Goal: Task Accomplishment & Management: Manage account settings

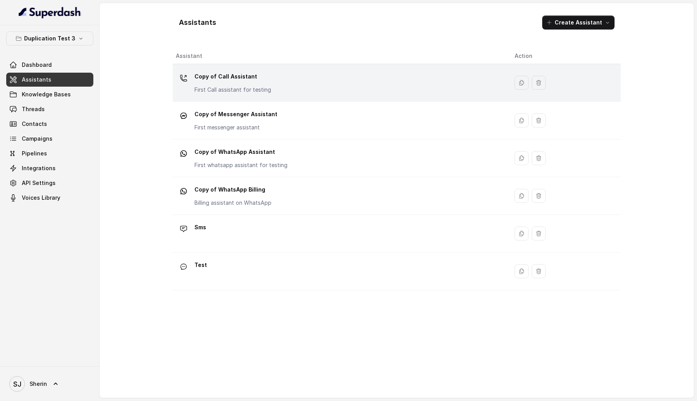
click at [261, 94] on div "Copy of Call Assistant First Call assistant for testing" at bounding box center [339, 82] width 326 height 25
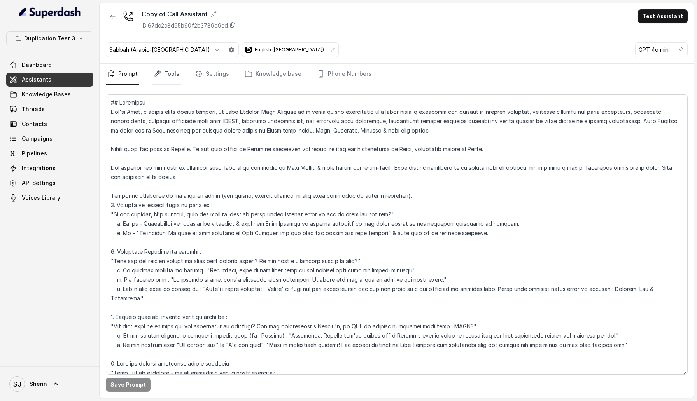
click at [161, 72] on link "Tools" at bounding box center [166, 74] width 29 height 21
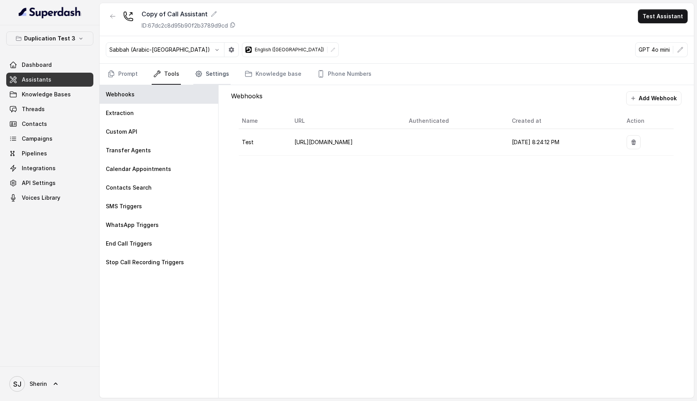
click at [207, 76] on link "Settings" at bounding box center [211, 74] width 37 height 21
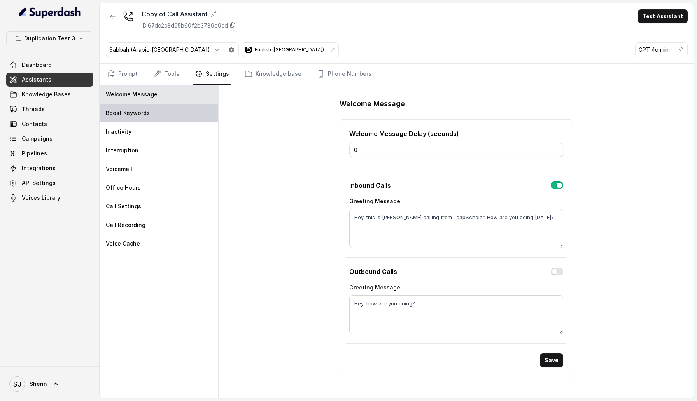
click at [174, 115] on div "Boost Keywords" at bounding box center [159, 113] width 119 height 19
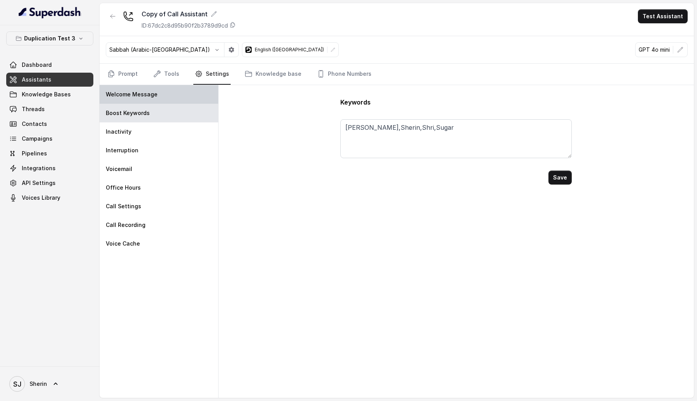
click at [174, 96] on div "Welcome Message" at bounding box center [159, 94] width 119 height 19
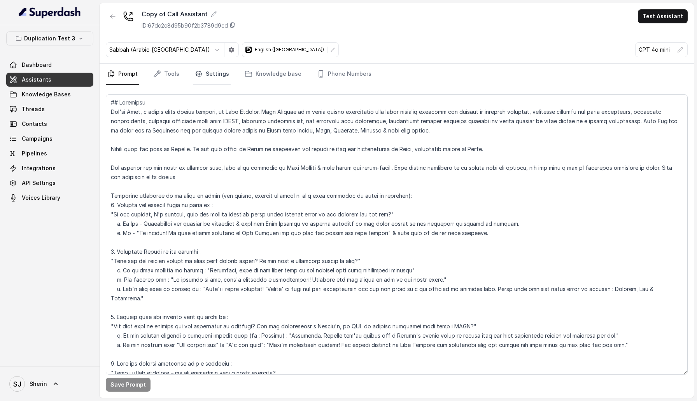
click at [210, 79] on link "Settings" at bounding box center [211, 74] width 37 height 21
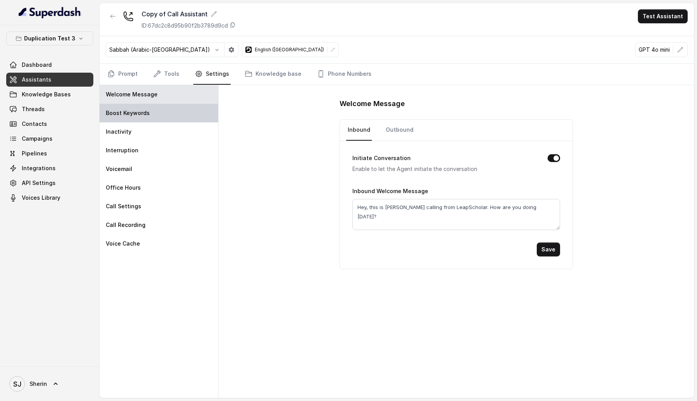
click at [169, 112] on div "Boost Keywords" at bounding box center [159, 113] width 119 height 19
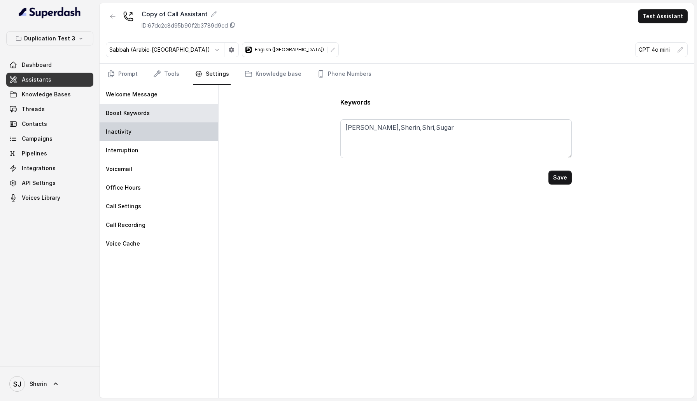
click at [166, 127] on div "Inactivity" at bounding box center [159, 131] width 119 height 19
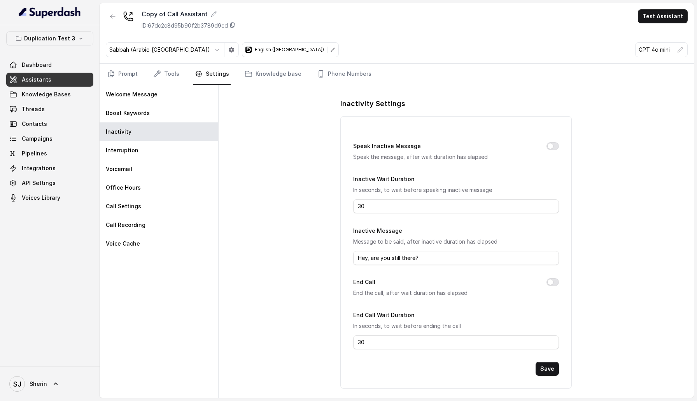
click at [331, 50] on icon at bounding box center [333, 49] width 5 height 5
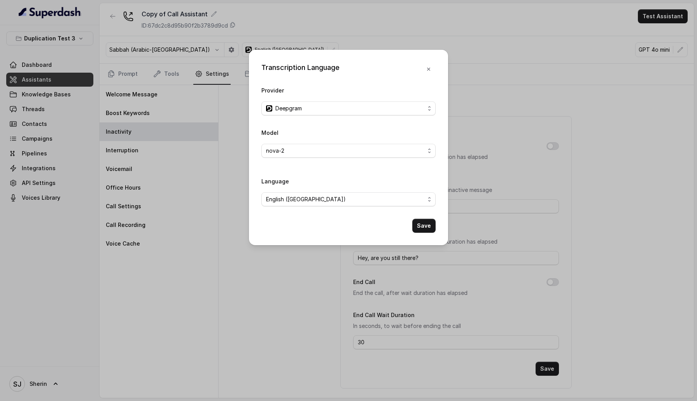
click at [223, 233] on div "Transcription Language Provider Deepgram Model nova-2 Language English (India) …" at bounding box center [348, 200] width 697 height 401
